Goal: Browse casually

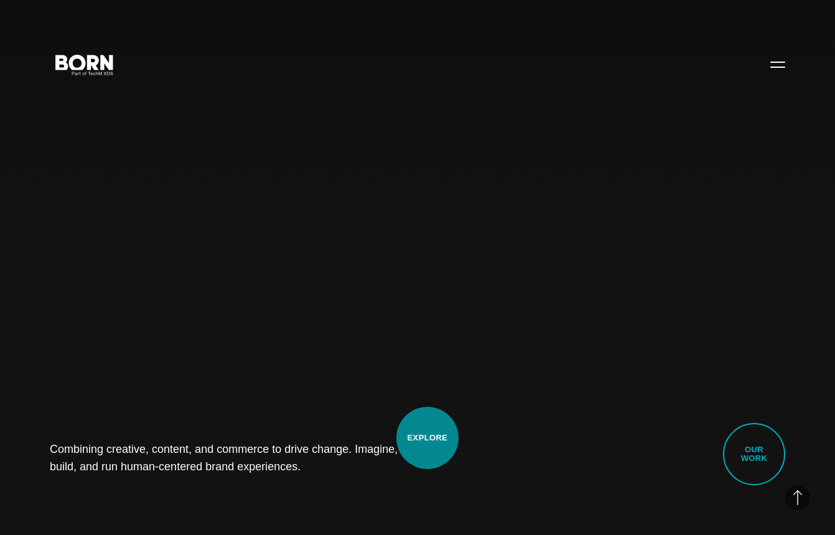
scroll to position [373, 0]
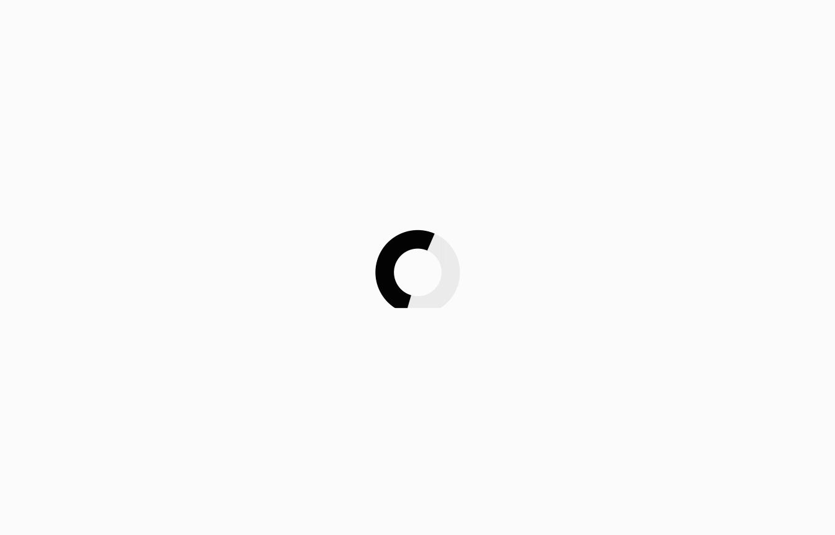
scroll to position [373, 0]
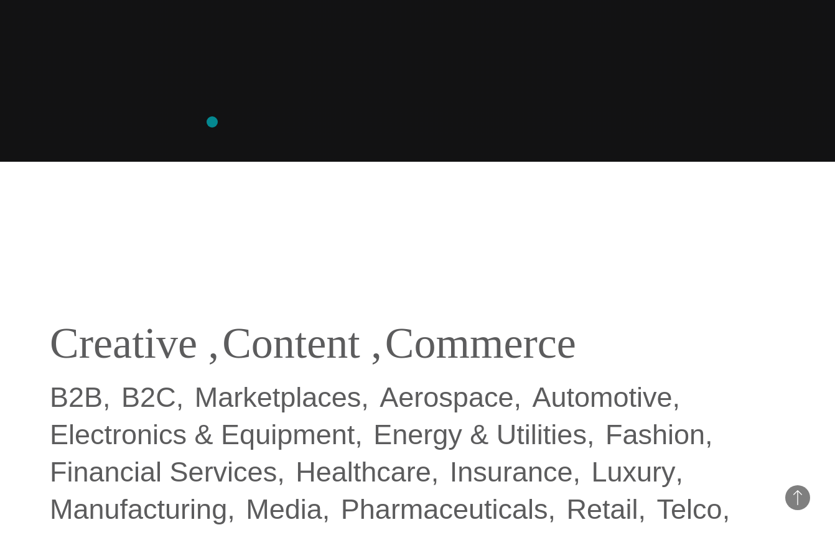
click at [212, 122] on div "Combining creative, content, and commerce to drive change. Imagine, build, and …" at bounding box center [417, 267] width 835 height 535
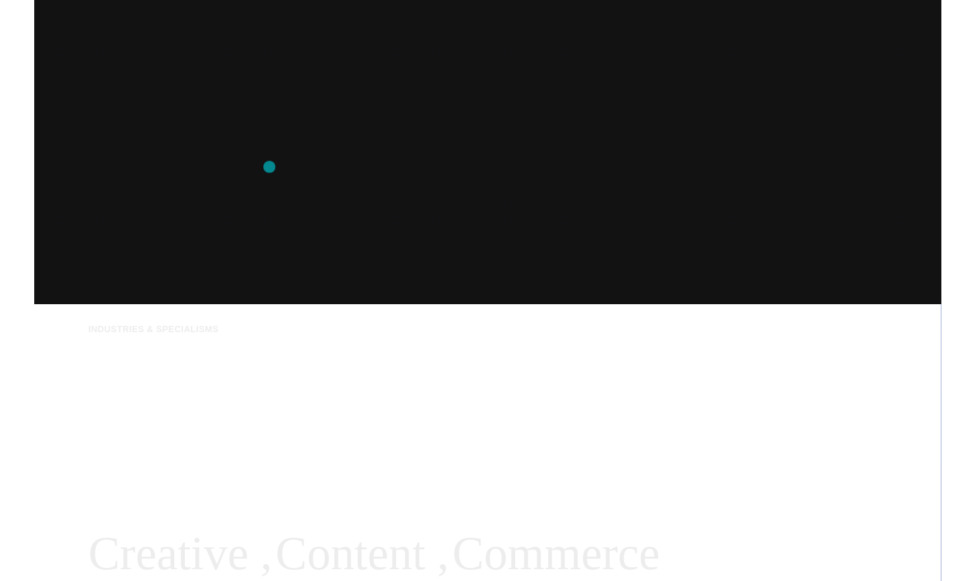
scroll to position [0, 0]
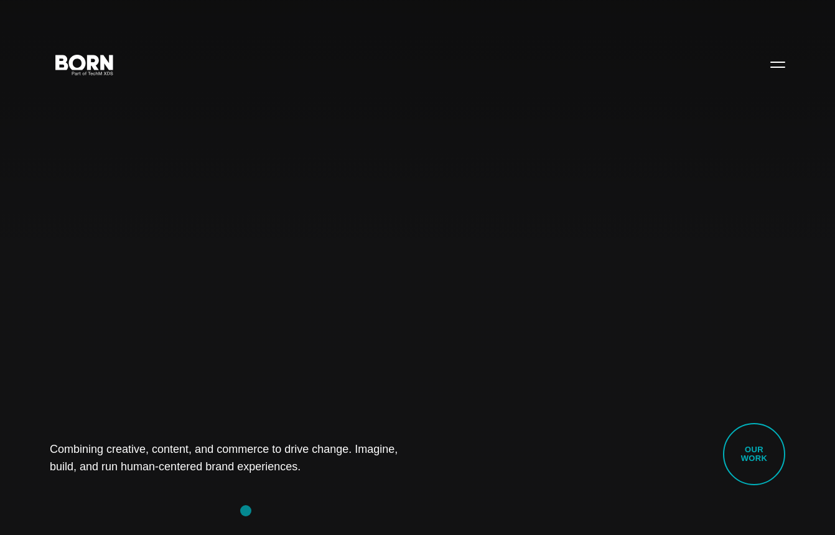
click at [246, 511] on div "Combining creative, content, and commerce to drive change. Imagine, build, and …" at bounding box center [417, 267] width 835 height 535
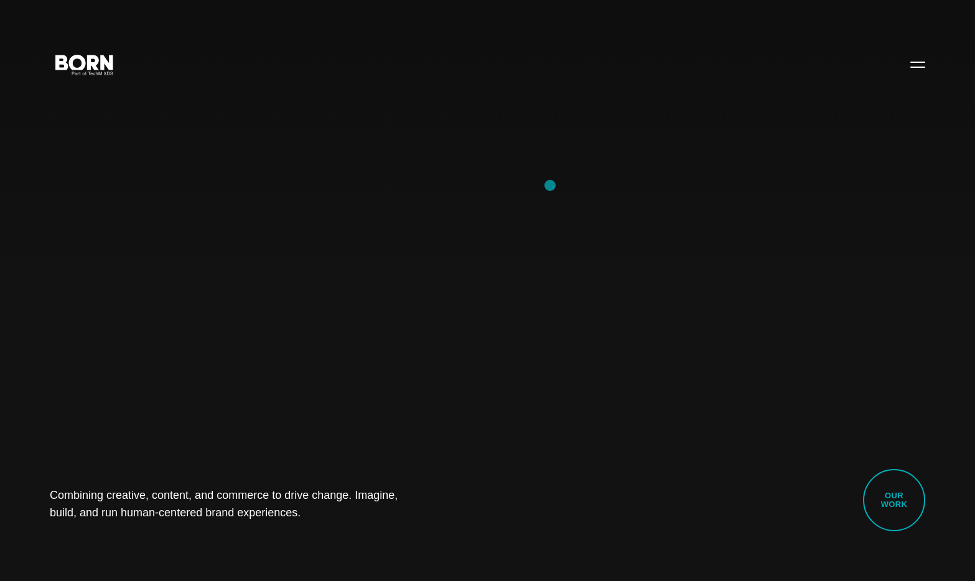
click at [550, 185] on div "Combining creative, content, and commerce to drive change. Imagine, build, and …" at bounding box center [487, 290] width 975 height 581
click at [563, 210] on div "Combining creative, content, and commerce to drive change. Imagine, build, and …" at bounding box center [487, 290] width 975 height 581
click at [696, 354] on div "Combining creative, content, and commerce to drive change. Imagine, build, and …" at bounding box center [487, 290] width 975 height 581
